Goal: Find specific page/section: Find specific page/section

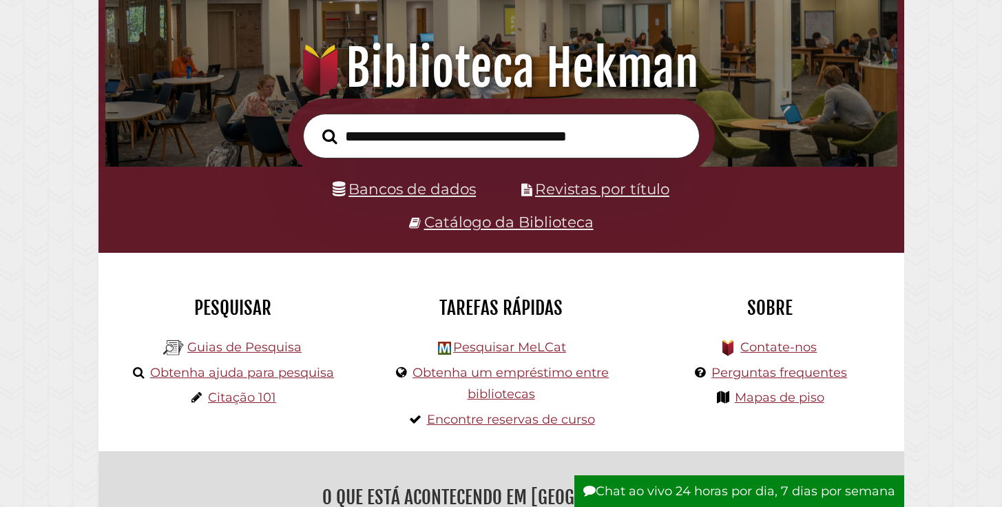
scroll to position [137, 0]
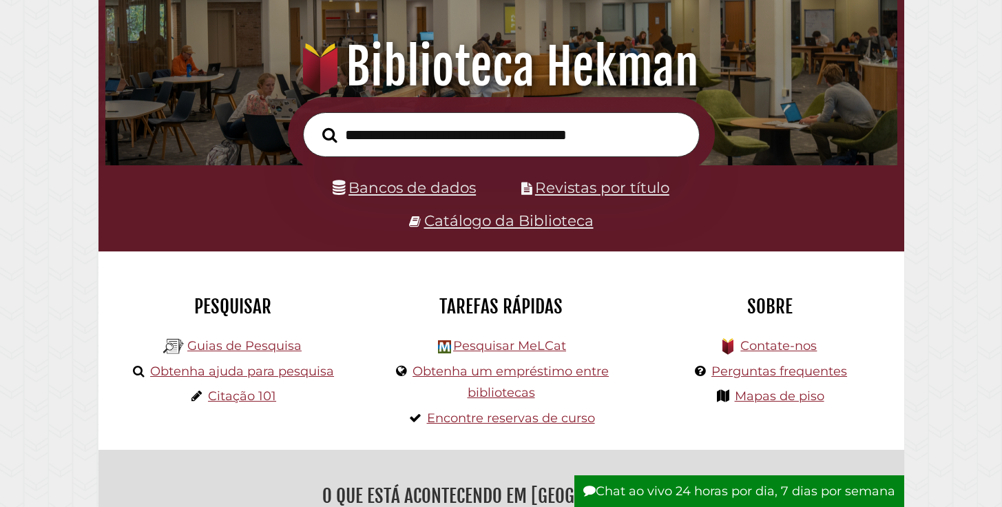
click at [484, 137] on input "text" at bounding box center [501, 134] width 397 height 45
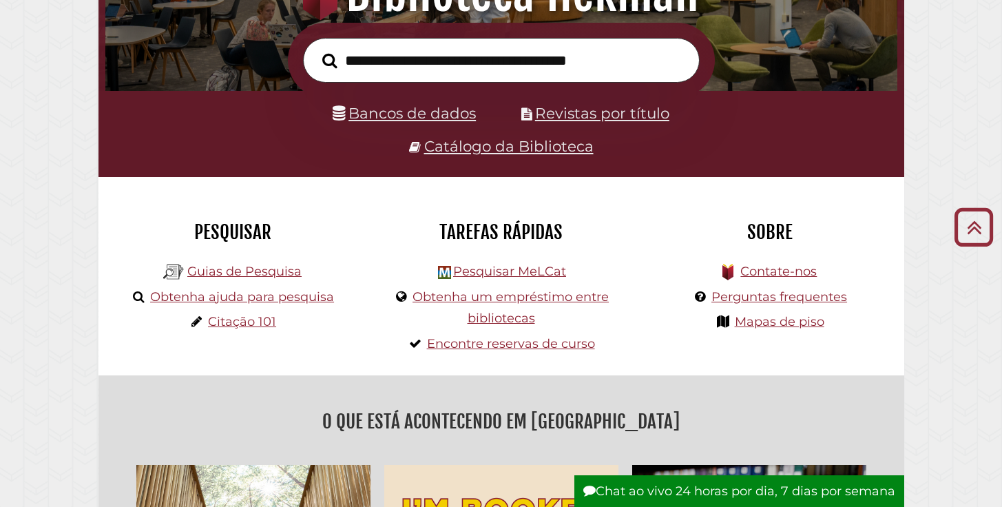
scroll to position [0, 0]
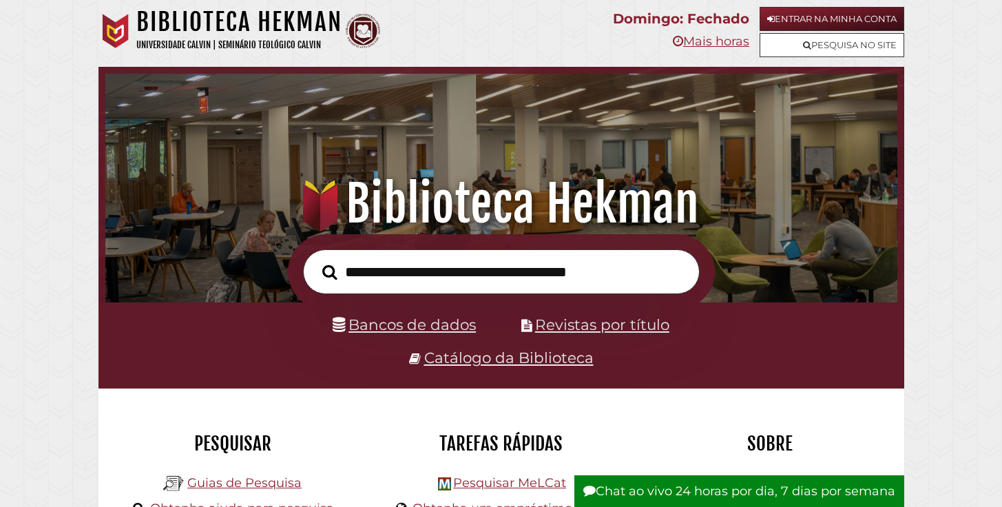
click at [462, 278] on input "text" at bounding box center [501, 271] width 397 height 45
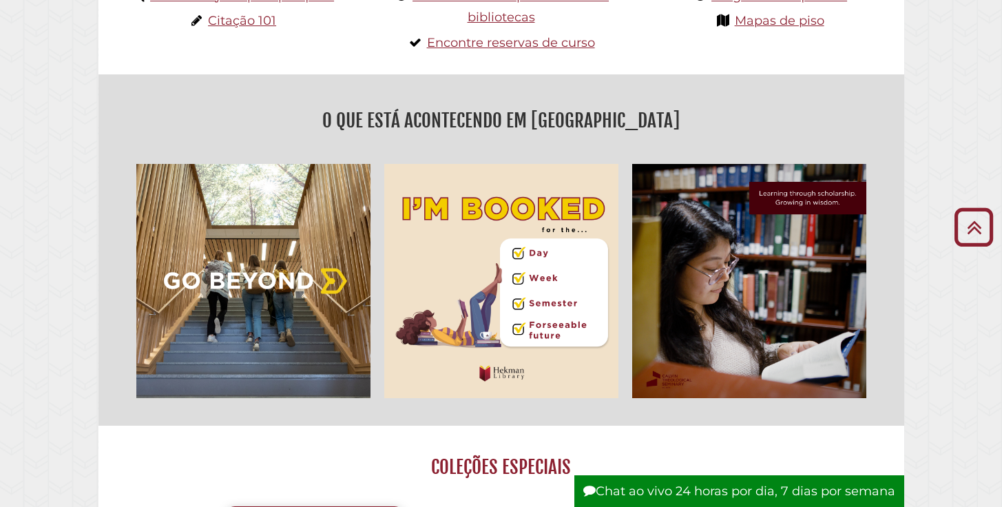
scroll to position [28, 0]
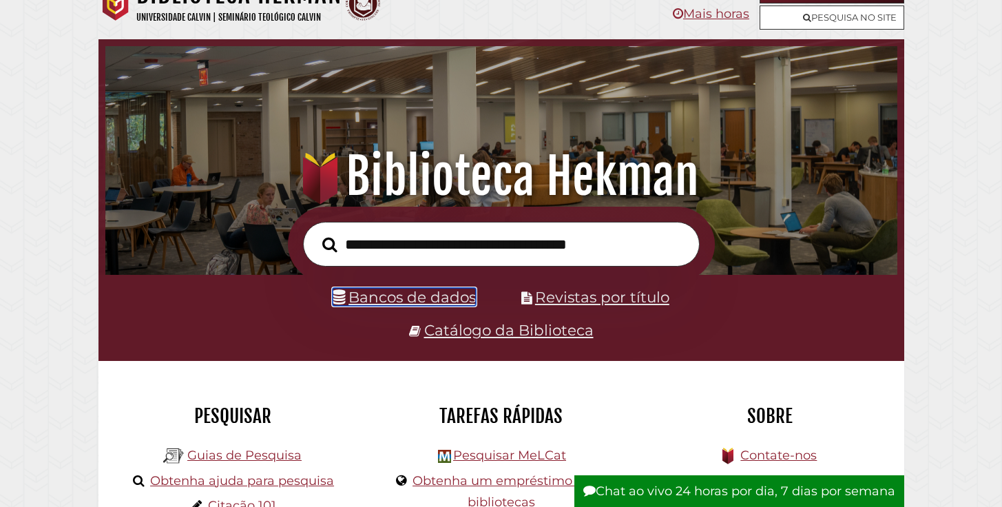
click at [424, 300] on font "Bancos de dados" at bounding box center [412, 297] width 127 height 18
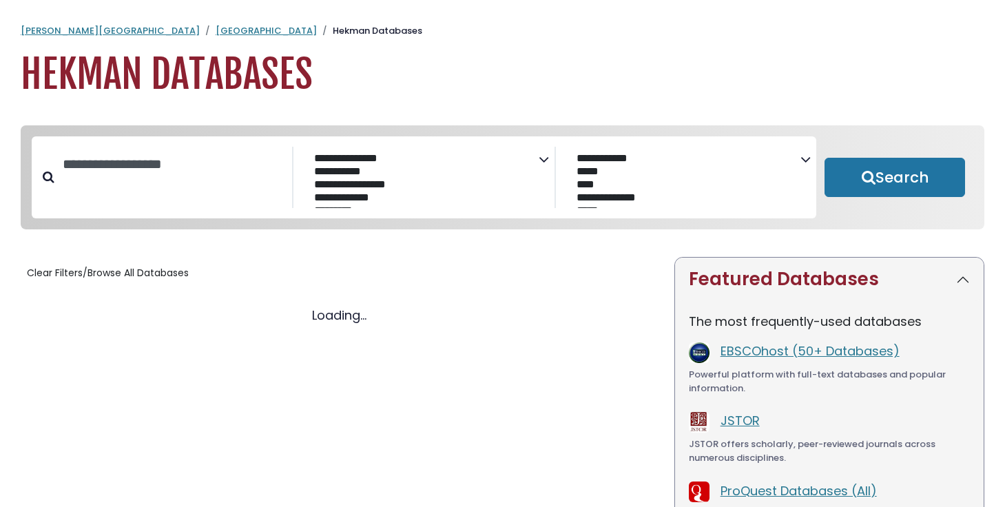
select select "Database Subject Filter"
select select "Database Vendors Filter"
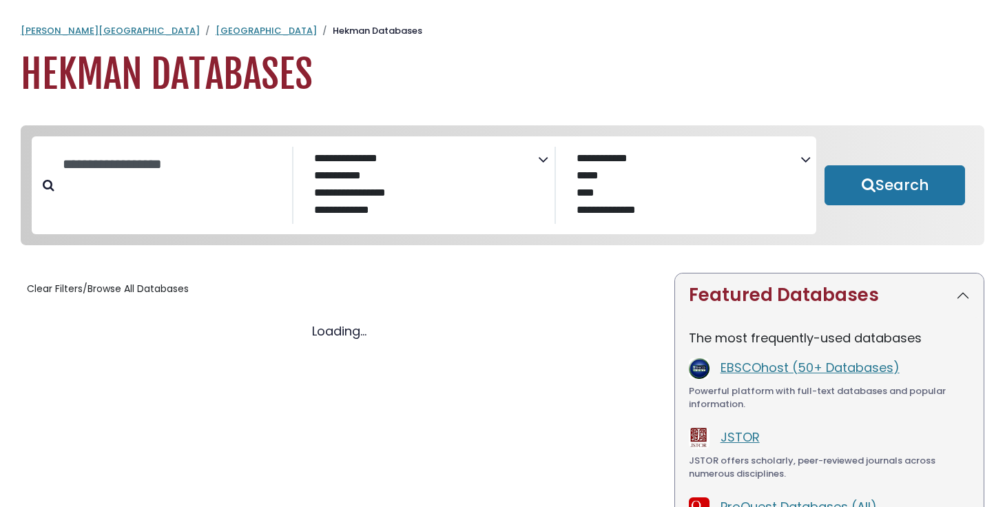
select select "Database Subject Filter"
select select "Database Vendors Filter"
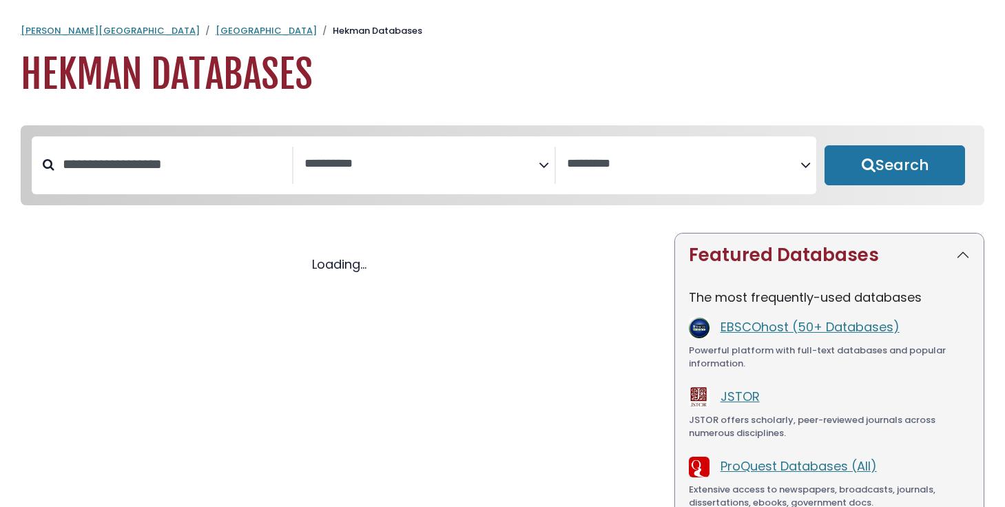
select select "Database Subject Filter"
select select "Database Vendors Filter"
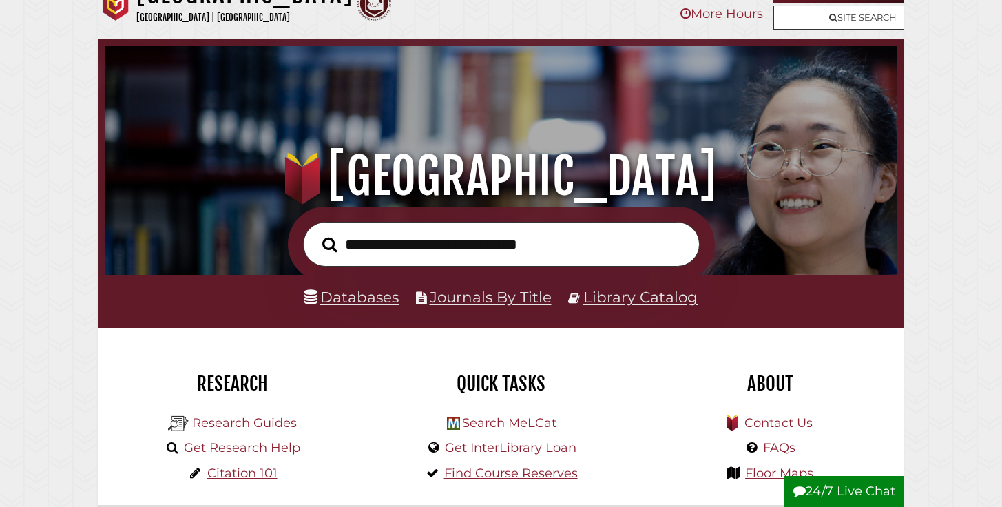
scroll to position [262, 785]
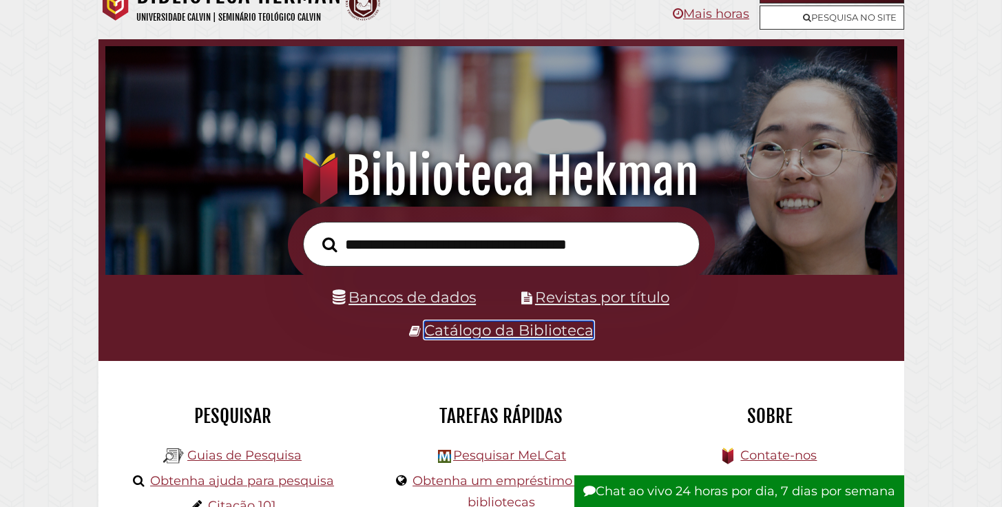
click at [458, 335] on font "Catálogo da Biblioteca" at bounding box center [508, 330] width 169 height 18
